Goal: Task Accomplishment & Management: Complete application form

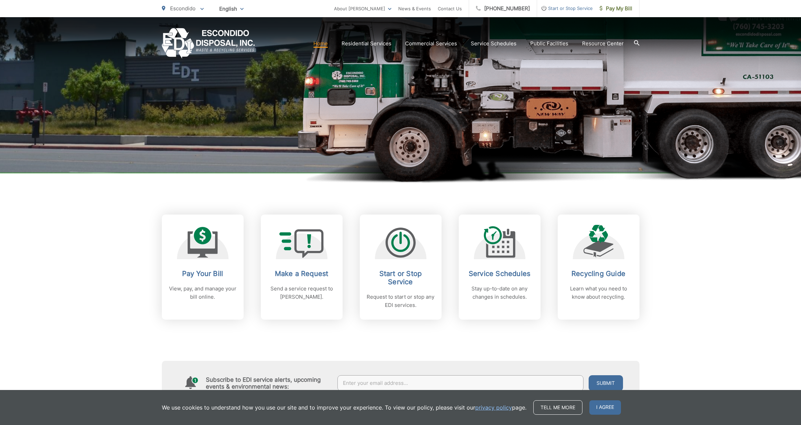
scroll to position [152, 0]
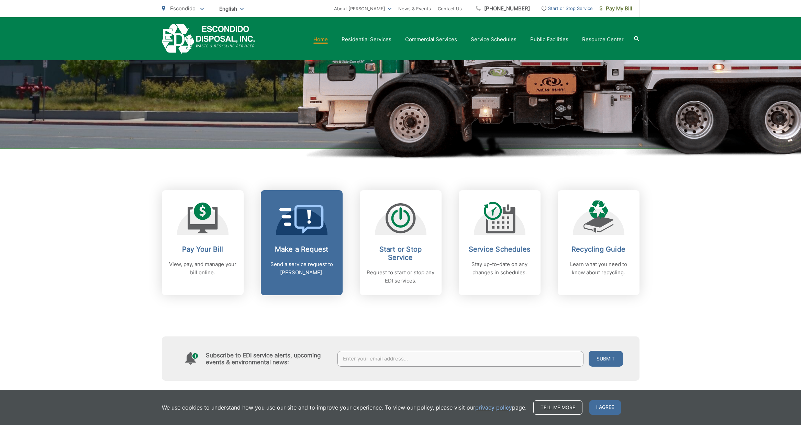
click at [306, 233] on span at bounding box center [301, 220] width 45 height 30
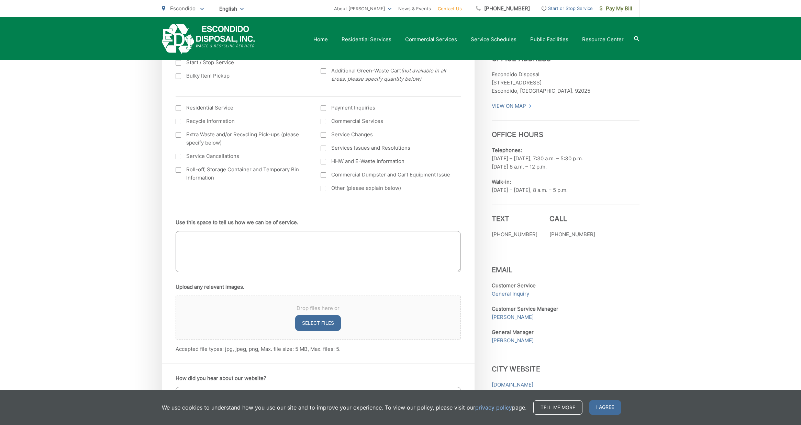
scroll to position [241, 0]
click at [248, 250] on textarea "Use this space to tell us how we can be of service." at bounding box center [318, 251] width 285 height 41
click at [288, 244] on textarea "Can you pick up some large items from my home? Long couch, chair, tv entertainm…" at bounding box center [318, 251] width 285 height 41
click at [335, 246] on textarea "Can you pick up some large items from my home? Long couch, chair, tv entertainm…" at bounding box center [318, 251] width 285 height 41
click at [376, 246] on textarea "Can you pick up some large items from my home? Long couch, chair, tv entertainm…" at bounding box center [318, 251] width 285 height 41
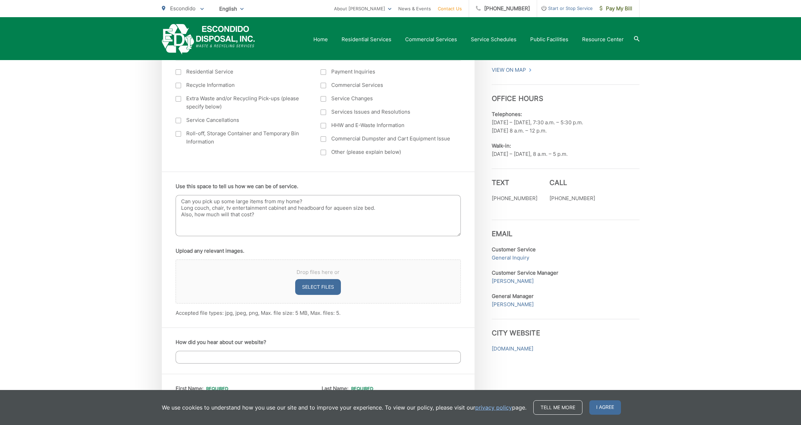
scroll to position [303, 0]
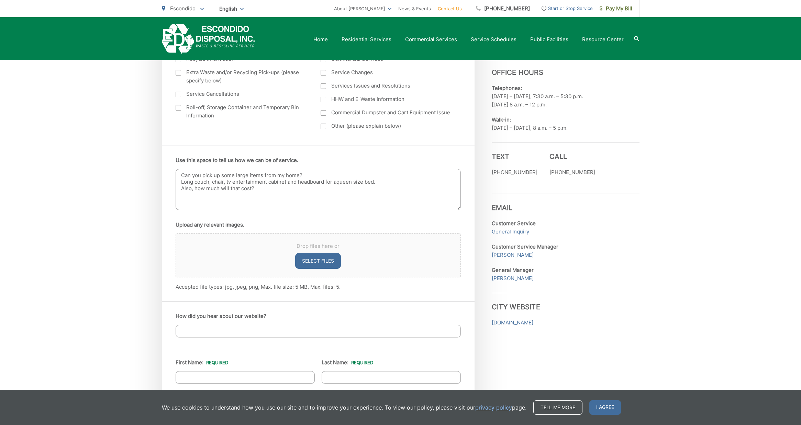
type textarea "Can you pick up some large items from my home? Long couch, chair, tv entertainm…"
click at [228, 327] on input "How did you hear about our website?" at bounding box center [318, 331] width 285 height 13
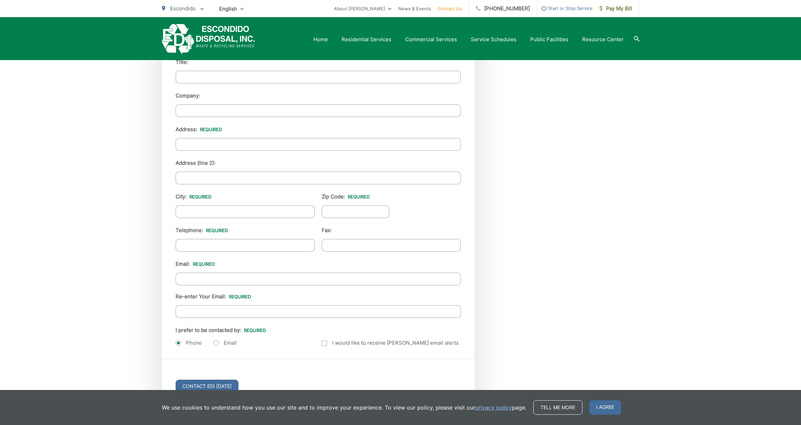
scroll to position [638, 0]
type input "Neighbor"
click at [207, 210] on input "City: *" at bounding box center [245, 211] width 139 height 13
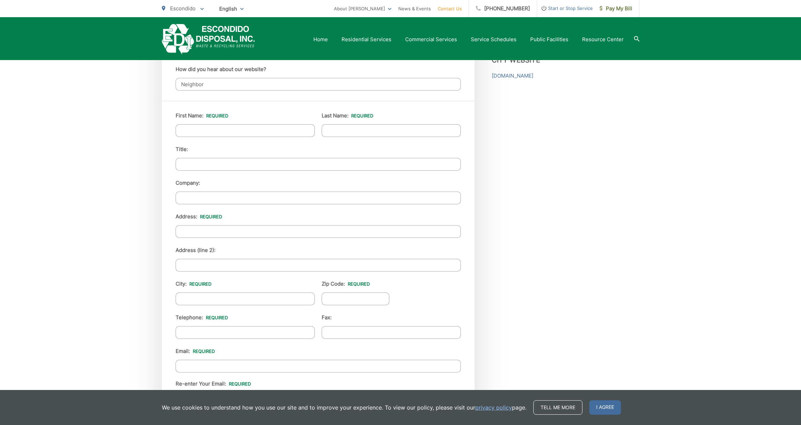
scroll to position [403, 0]
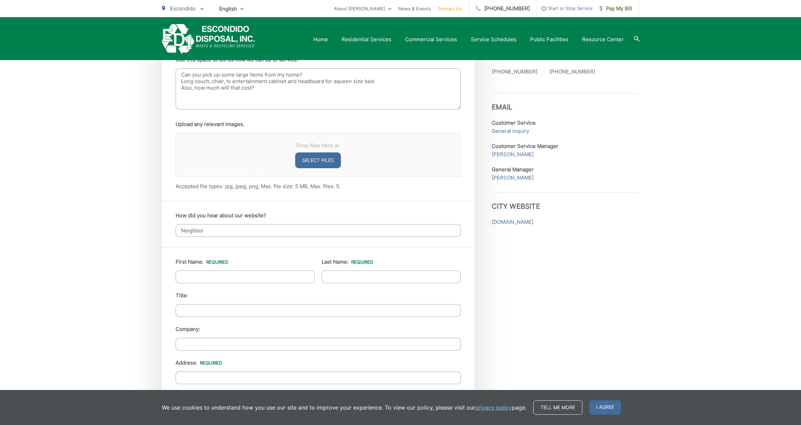
click at [200, 274] on input "First Name: *" at bounding box center [245, 277] width 139 height 13
type input "[PERSON_NAME]"
type input "[STREET_ADDRESS]"
type input "Escondido"
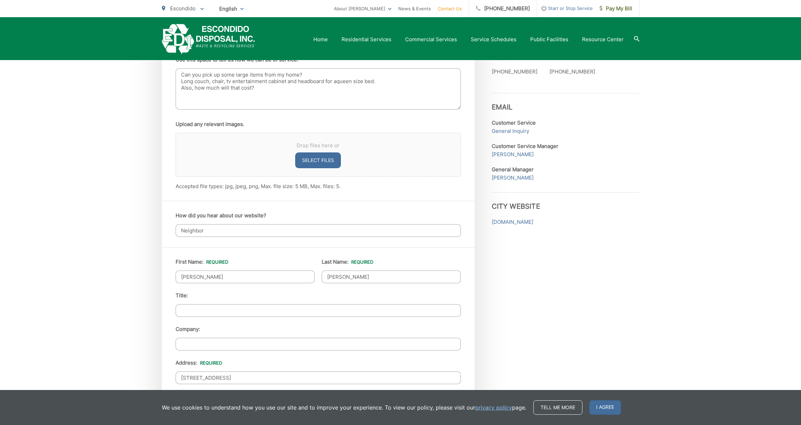
type input "92027"
type input "8587408211"
type input "[EMAIL_ADDRESS][DOMAIN_NAME]"
type input "[PHONE_NUMBER]"
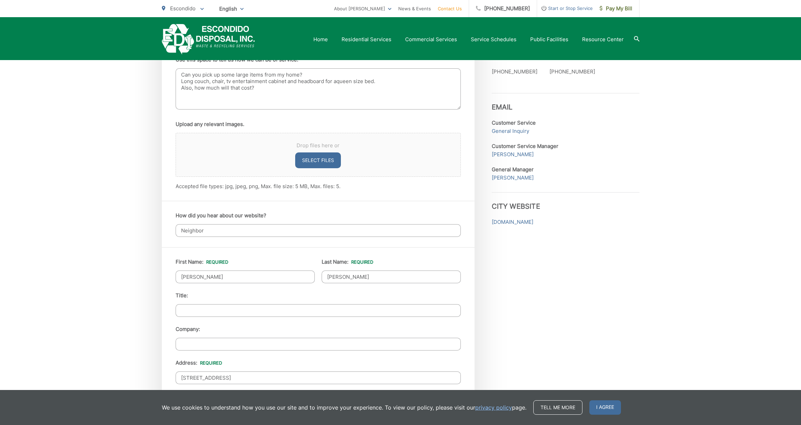
click at [206, 320] on ul "First Name: * Judith Last Name: * Hopkins Title: Company: Address: * 2454 Quail…" at bounding box center [318, 420] width 285 height 324
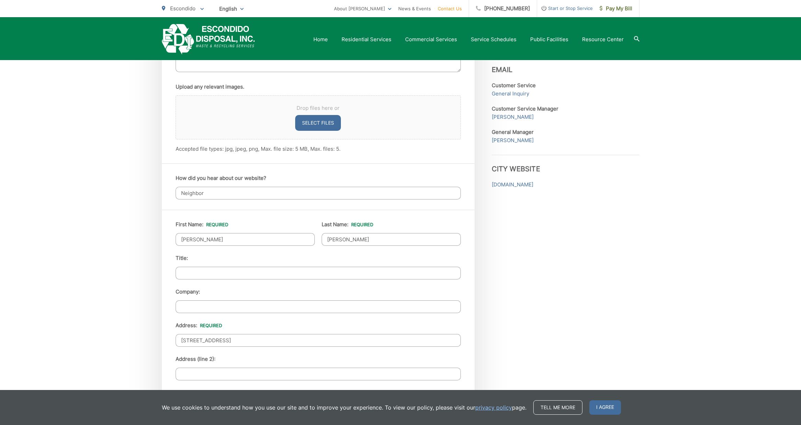
scroll to position [450, 0]
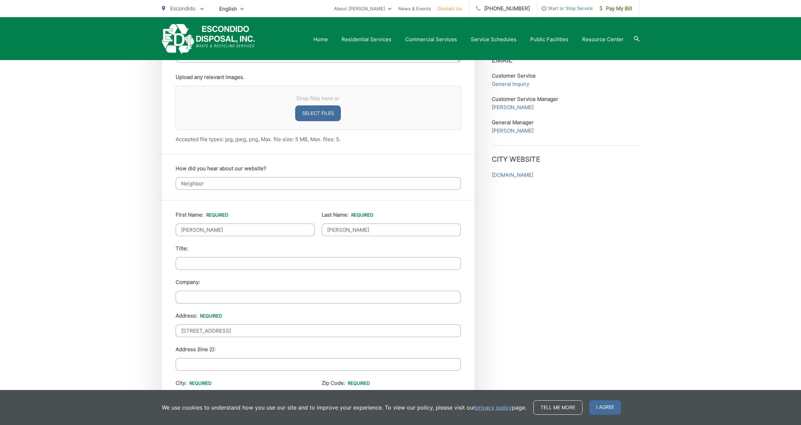
click at [192, 301] on input "Company:" at bounding box center [318, 297] width 285 height 13
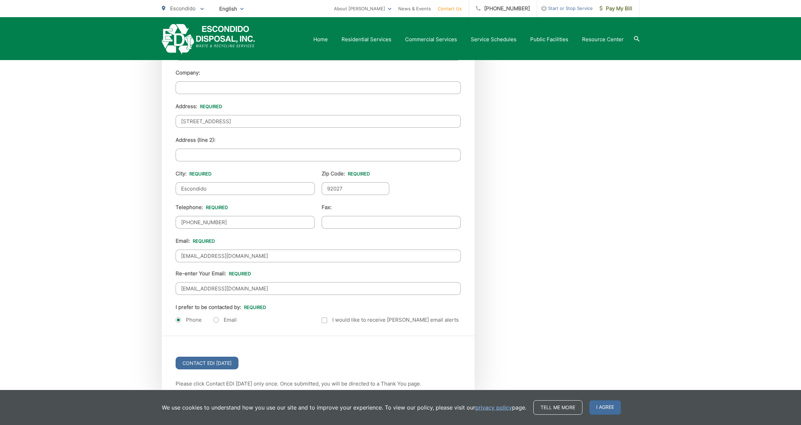
scroll to position [676, 0]
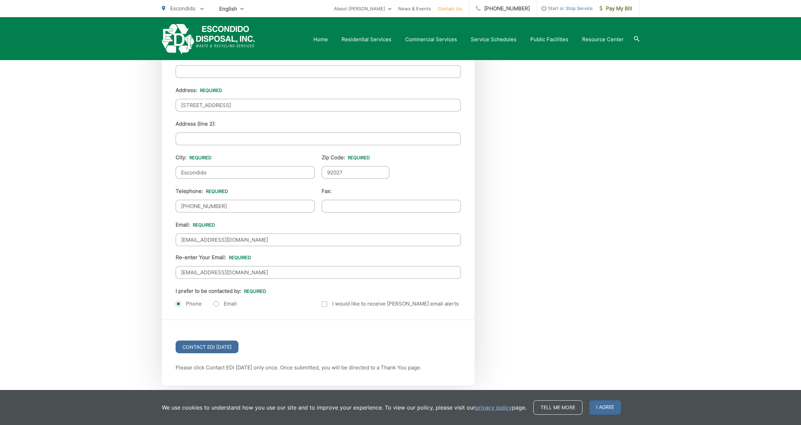
click at [215, 303] on label "Email" at bounding box center [224, 304] width 23 height 7
radio input "true"
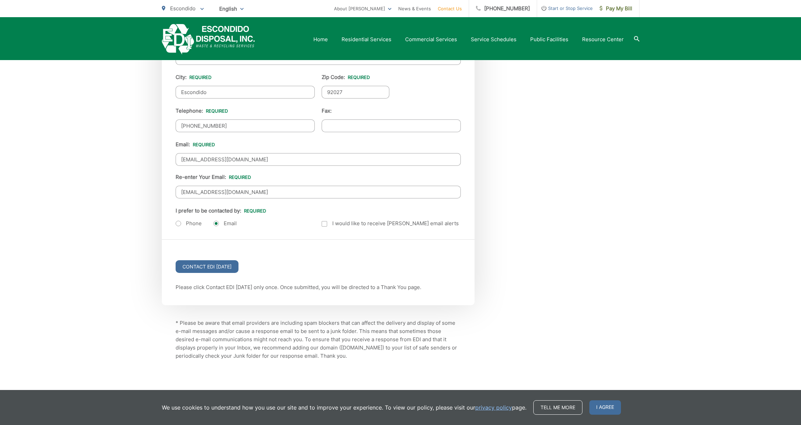
scroll to position [774, 0]
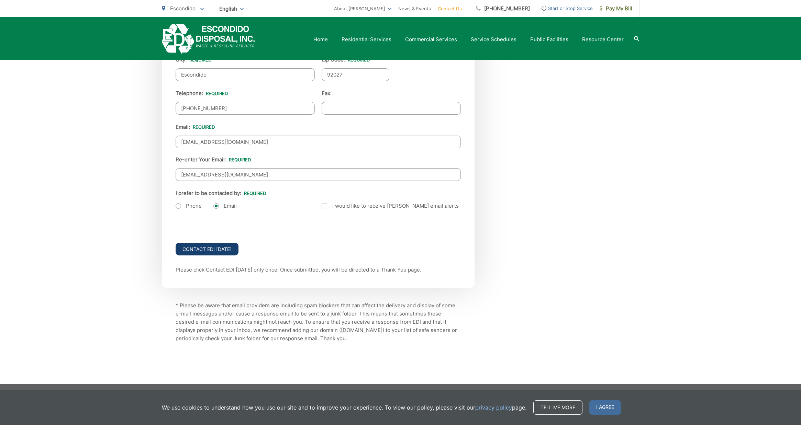
click at [217, 250] on input "Contact EDI [DATE]" at bounding box center [207, 249] width 63 height 13
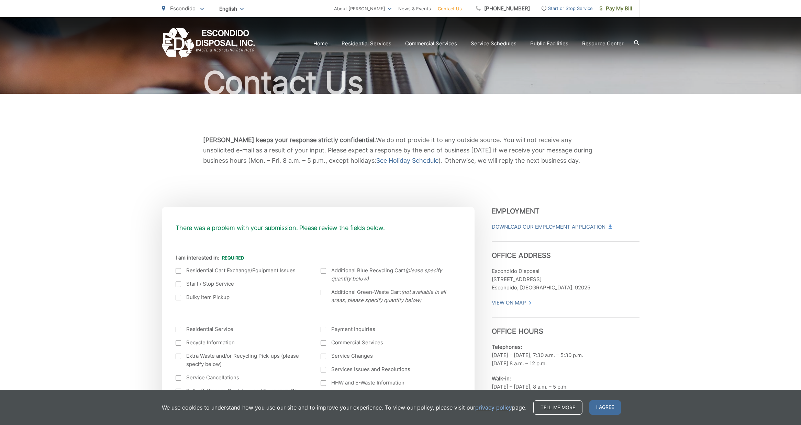
scroll to position [57, 0]
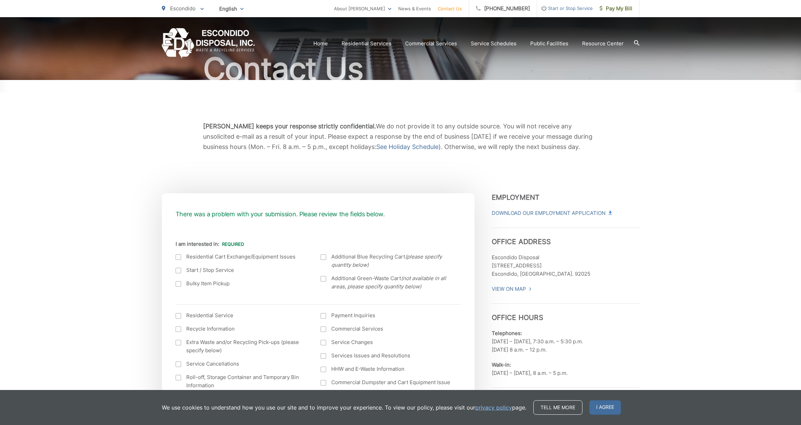
click at [181, 285] on label "Bulky Item Pickup" at bounding box center [242, 284] width 132 height 8
click at [0, 0] on input "Bulky Item Pickup" at bounding box center [0, 0] width 0 height 0
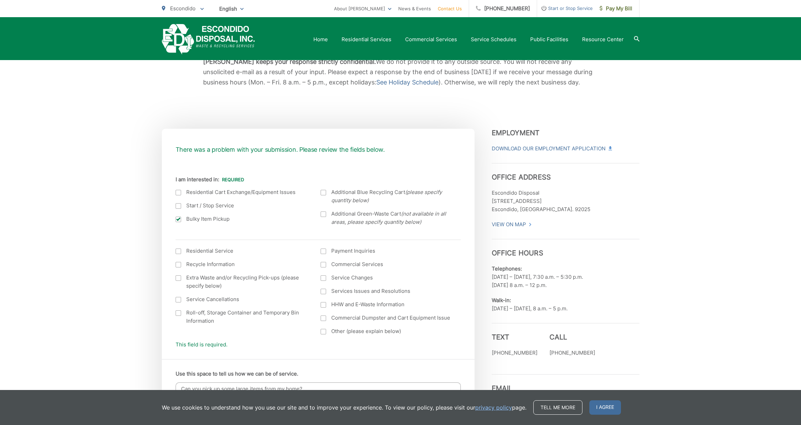
scroll to position [131, 0]
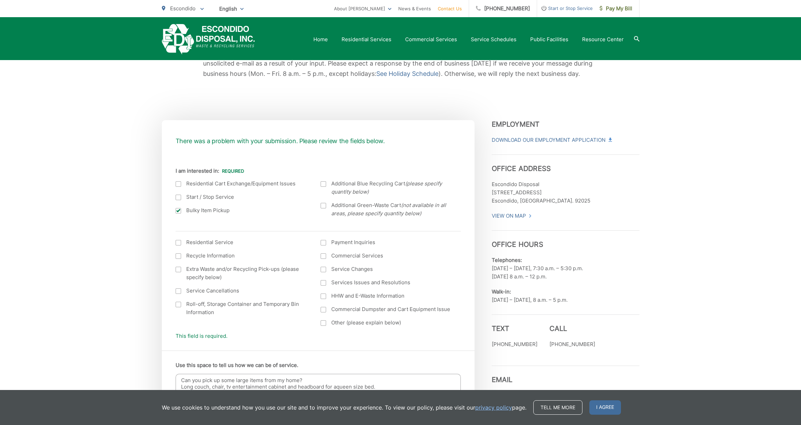
click at [176, 244] on div at bounding box center [178, 242] width 5 height 5
click at [0, 0] on input "I am interested in: (continued) *" at bounding box center [0, 0] width 0 height 0
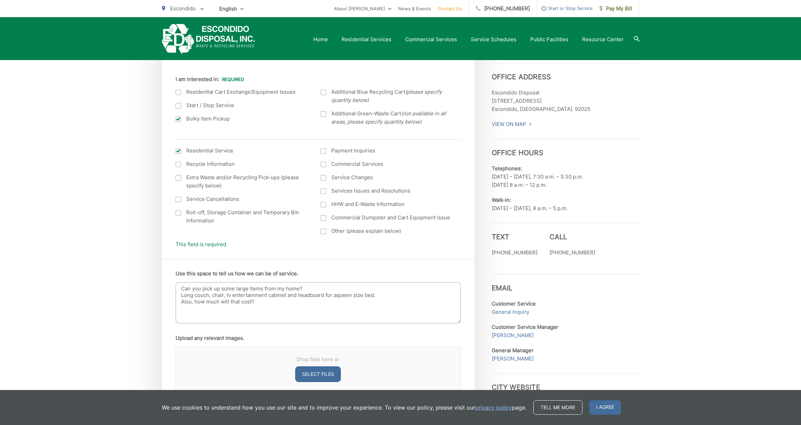
scroll to position [232, 0]
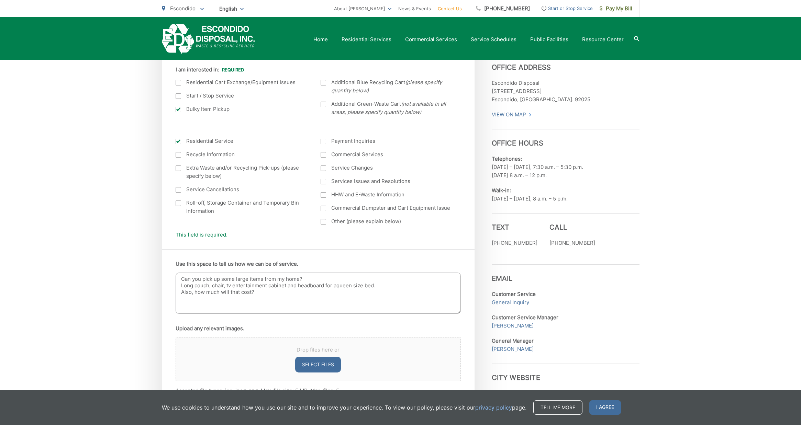
click at [317, 364] on button "Select files" at bounding box center [318, 365] width 46 height 16
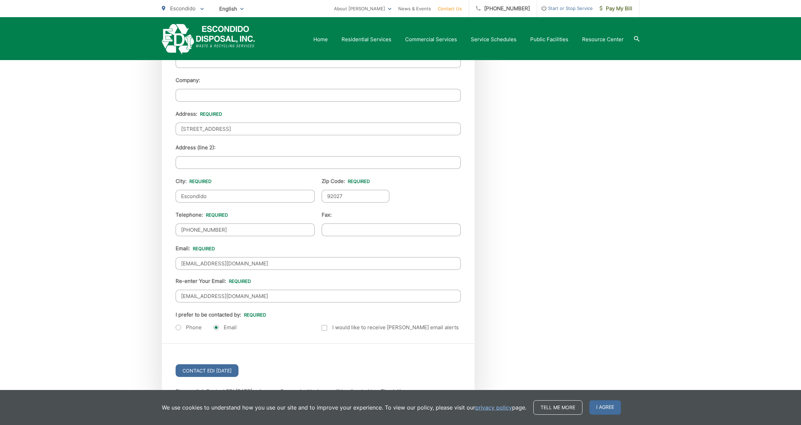
scroll to position [755, 0]
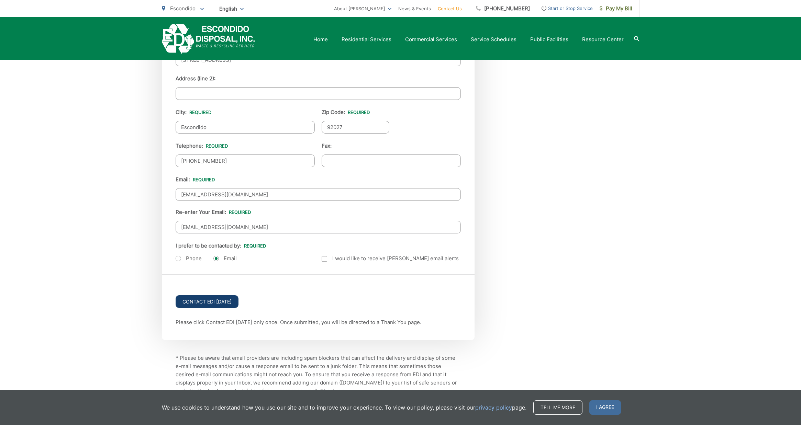
click at [216, 301] on input "Contact EDI [DATE]" at bounding box center [207, 301] width 63 height 13
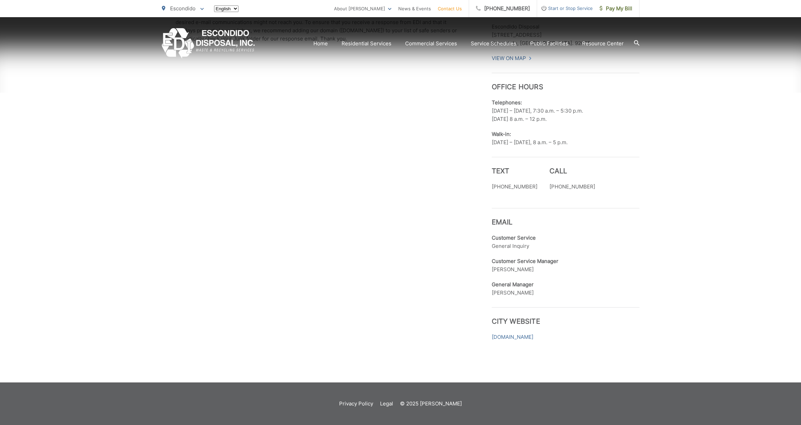
scroll to position [755, 0]
